Goal: Transaction & Acquisition: Purchase product/service

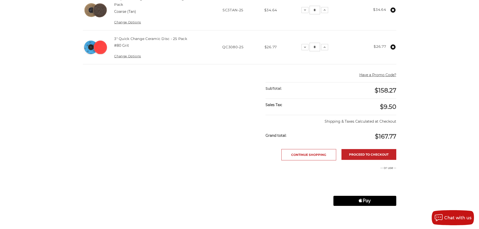
scroll to position [226, 0]
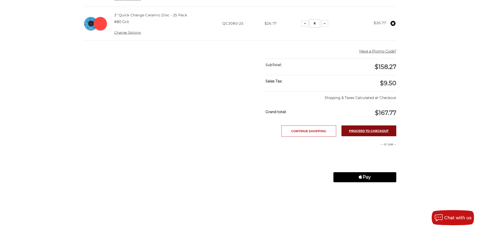
click at [368, 133] on link "Proceed to checkout" at bounding box center [368, 130] width 55 height 11
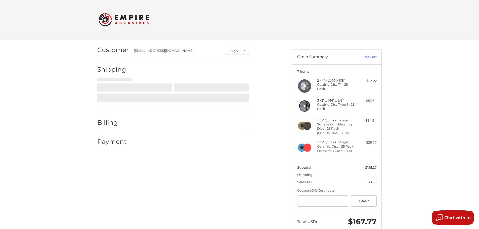
scroll to position [12, 0]
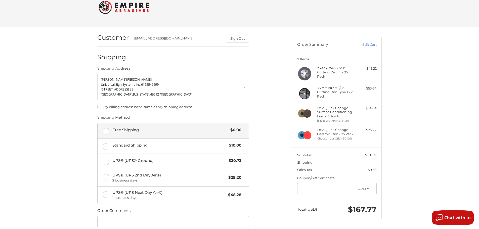
click at [106, 133] on label "Free Shipping $0.00" at bounding box center [173, 130] width 151 height 15
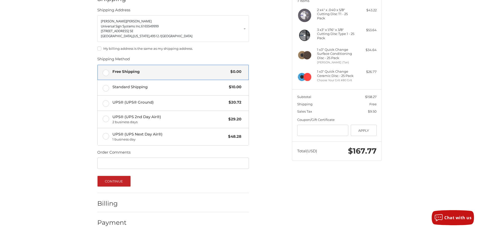
scroll to position [78, 0]
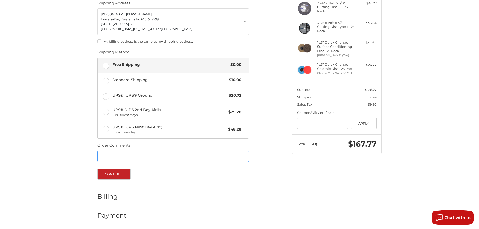
click at [153, 156] on input "Order Comments" at bounding box center [173, 156] width 152 height 11
click at [116, 175] on button "Continue" at bounding box center [113, 174] width 33 height 11
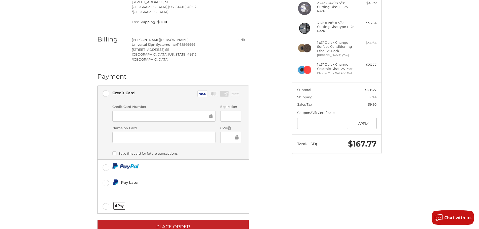
scroll to position [83, 0]
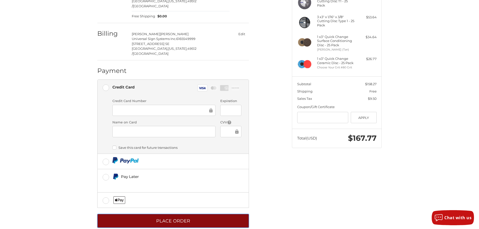
click at [183, 214] on button "Place Order" at bounding box center [173, 221] width 152 height 14
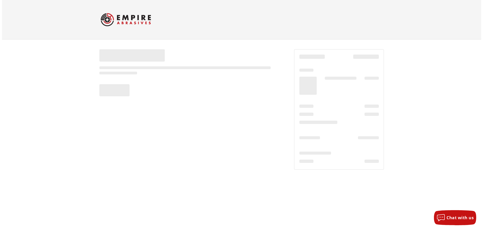
scroll to position [0, 0]
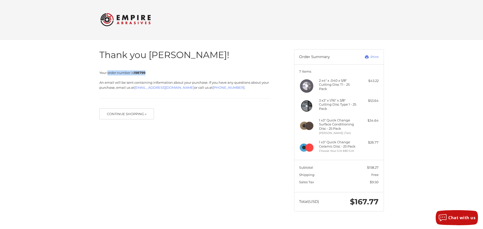
drag, startPoint x: 107, startPoint y: 72, endPoint x: 149, endPoint y: 71, distance: 41.7
click at [149, 71] on p "Your order number is 198799" at bounding box center [184, 72] width 171 height 5
copy span "order number is 198799"
